Goal: Information Seeking & Learning: Learn about a topic

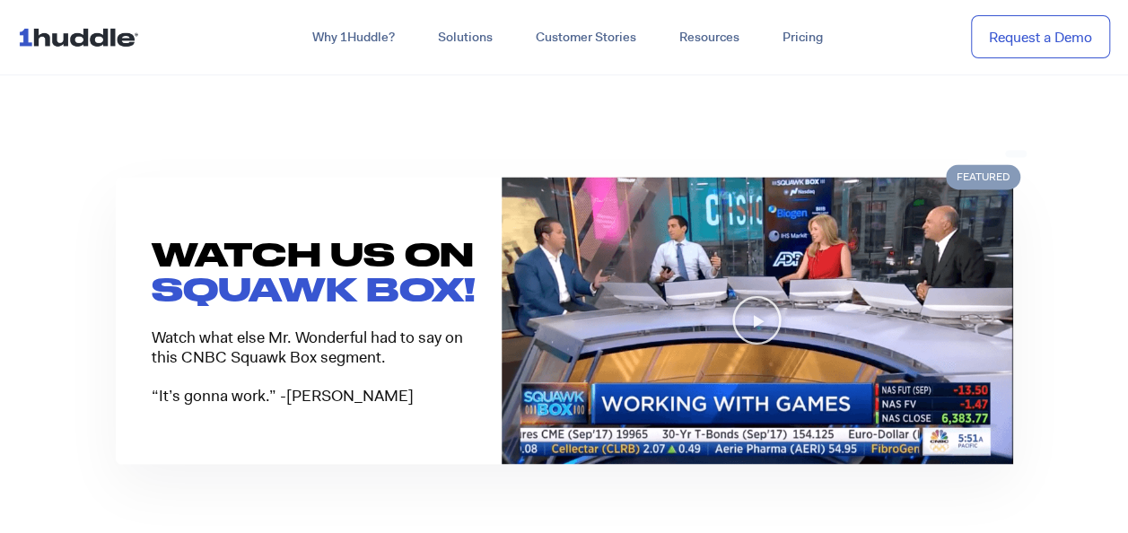
scroll to position [1232, 0]
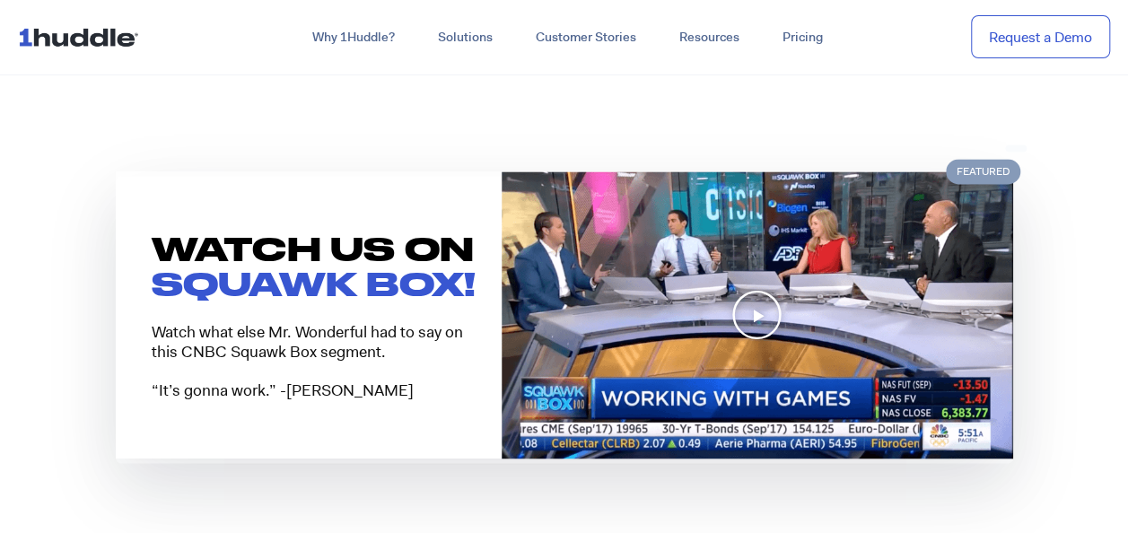
click at [750, 306] on icon "Play Video" at bounding box center [757, 314] width 51 height 51
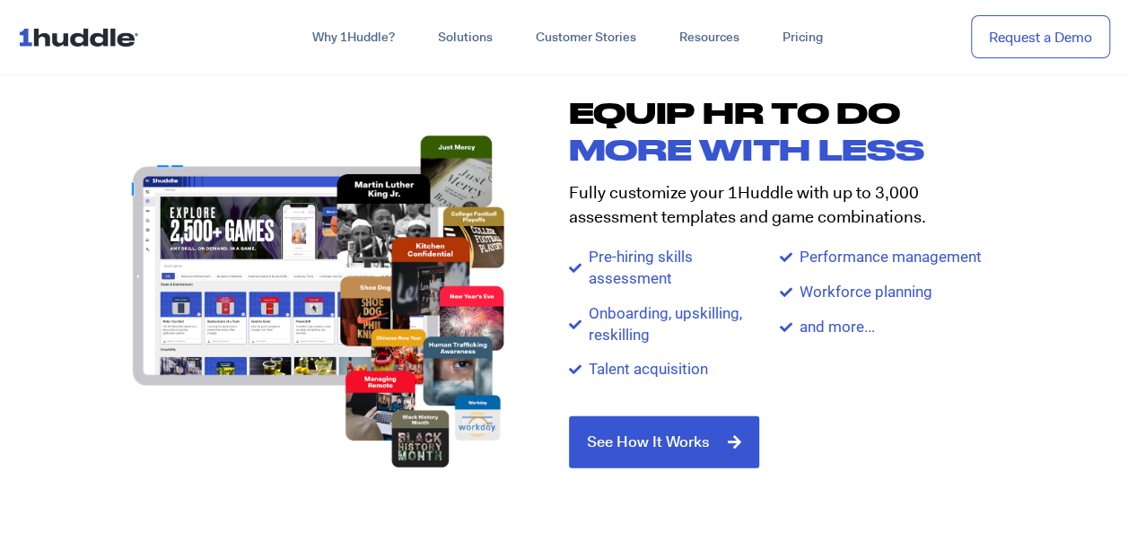
scroll to position [1817, 0]
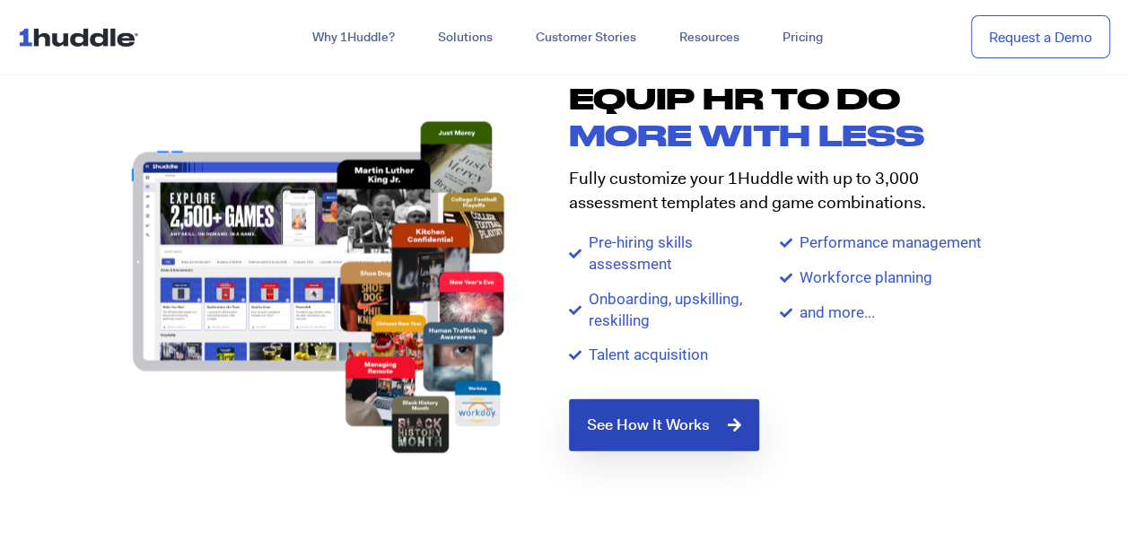
click at [670, 422] on span "See How It Works" at bounding box center [648, 425] width 123 height 16
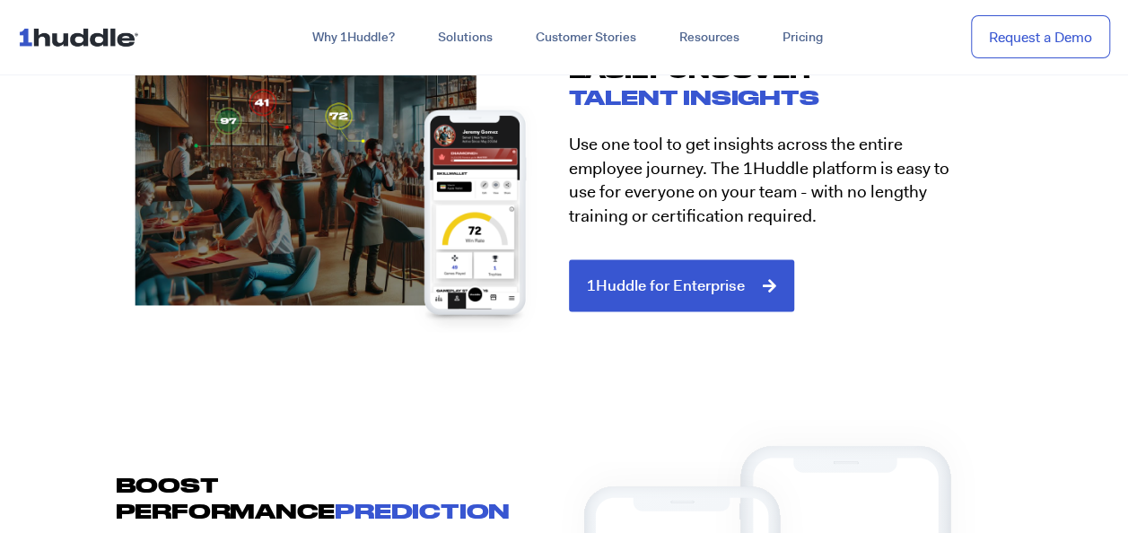
scroll to position [1793, 0]
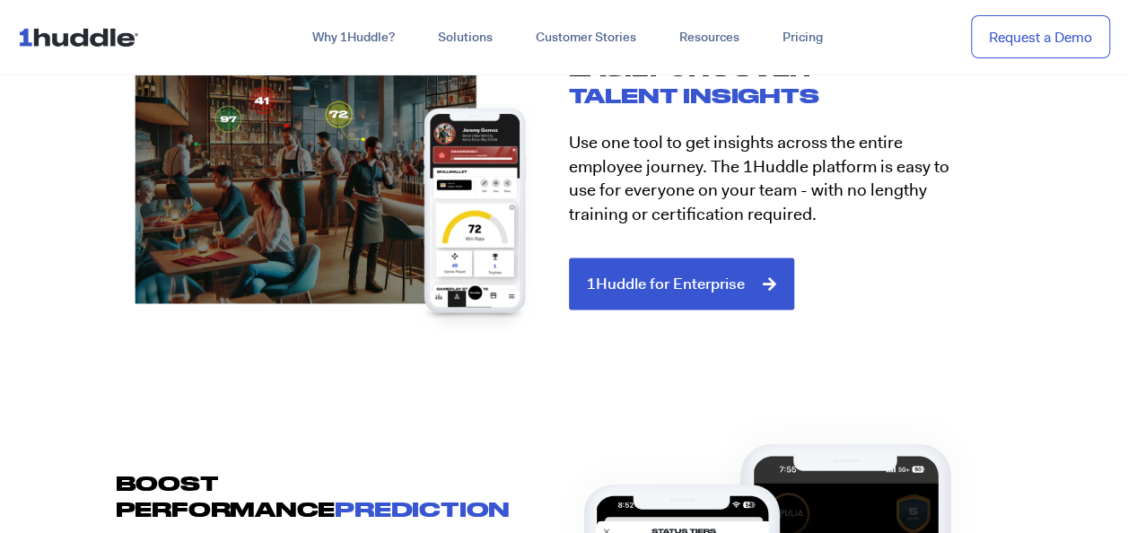
click at [663, 282] on div at bounding box center [726, 489] width 467 height 577
click at [729, 280] on div at bounding box center [726, 489] width 467 height 577
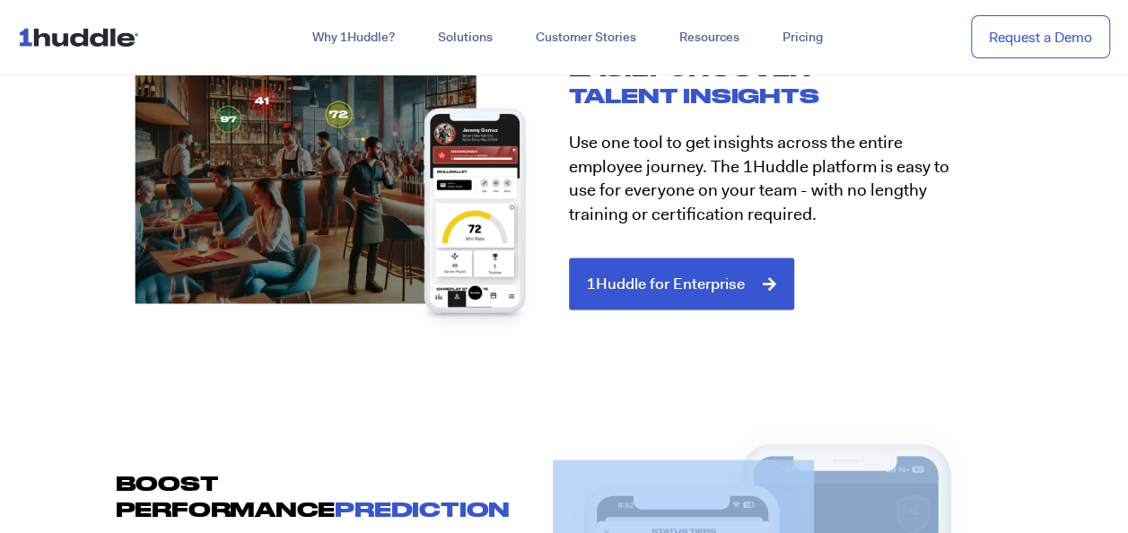
click at [729, 280] on div at bounding box center [726, 489] width 467 height 577
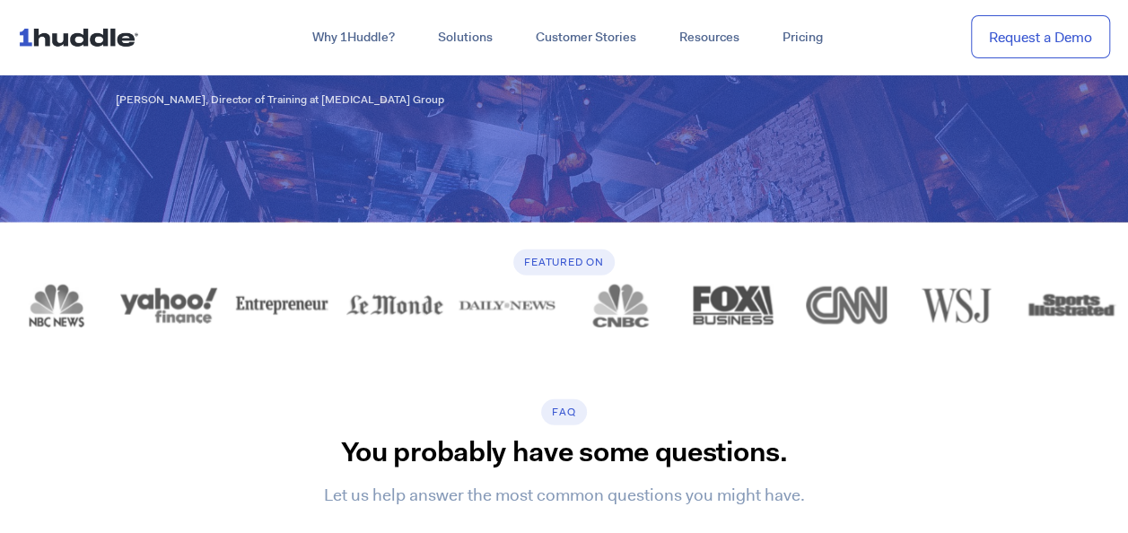
scroll to position [5284, 0]
